Goal: Transaction & Acquisition: Purchase product/service

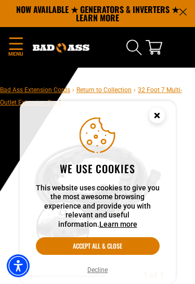
click at [97, 269] on button "Decline" at bounding box center [97, 270] width 27 height 10
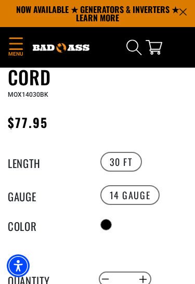
scroll to position [295, 0]
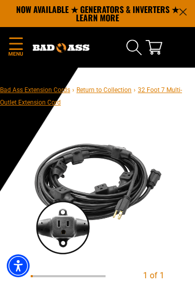
click at [22, 87] on link "Bad Ass Extension Cords" at bounding box center [35, 89] width 70 height 7
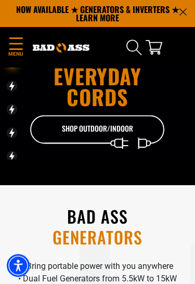
scroll to position [16, 0]
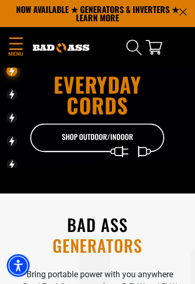
click at [16, 38] on icon "Menu" at bounding box center [15, 43] width 13 height 12
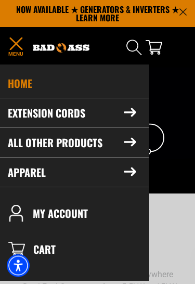
scroll to position [16, 0]
click at [30, 118] on summary "Extension Cords" at bounding box center [71, 112] width 153 height 29
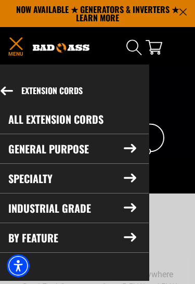
click at [50, 143] on summary "General Purpose" at bounding box center [72, 148] width 153 height 29
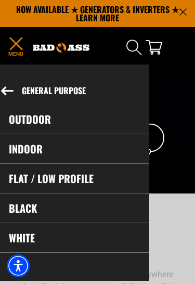
click at [15, 120] on link "Outdoor" at bounding box center [72, 119] width 152 height 29
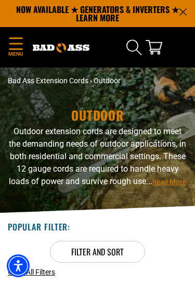
click at [20, 47] on icon "Menu" at bounding box center [16, 43] width 17 height 12
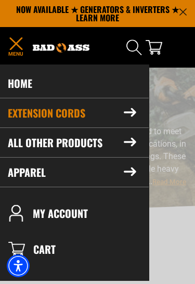
click at [34, 110] on summary "Extension Cords" at bounding box center [71, 112] width 153 height 29
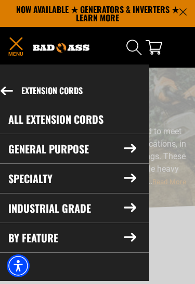
click at [28, 181] on summary "Specialty" at bounding box center [72, 178] width 153 height 29
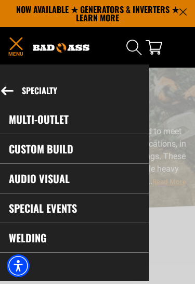
click at [96, 119] on link "Multi-Outlet" at bounding box center [72, 119] width 152 height 29
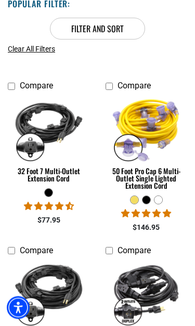
scroll to position [223, 0]
click at [48, 128] on img at bounding box center [49, 128] width 82 height 71
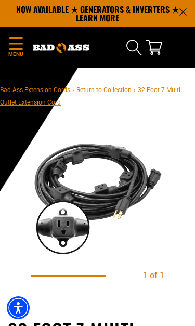
click at [68, 227] on img at bounding box center [98, 193] width 134 height 134
